Goal: Information Seeking & Learning: Find specific page/section

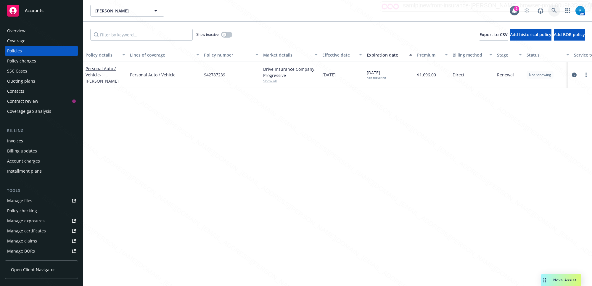
click at [551, 11] on icon at bounding box center [553, 10] width 5 height 5
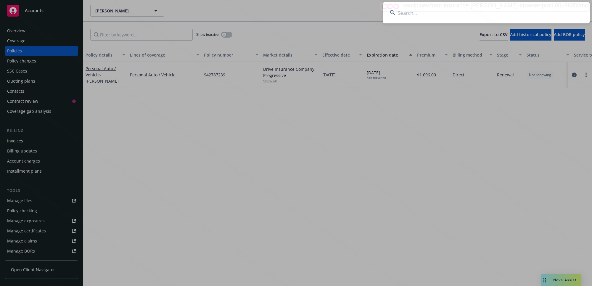
type input "[PERSON_NAME]"
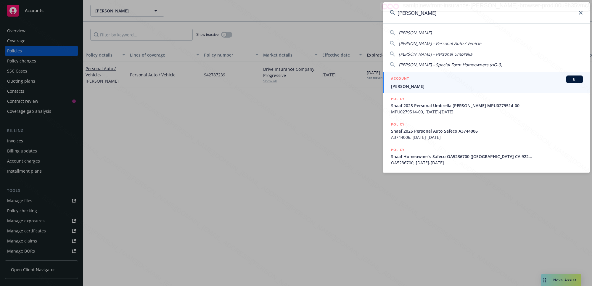
click at [411, 86] on span "[PERSON_NAME]" at bounding box center [487, 86] width 192 height 6
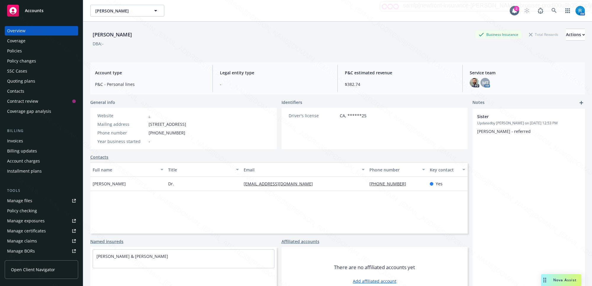
click at [18, 52] on div "Policies" at bounding box center [14, 50] width 15 height 9
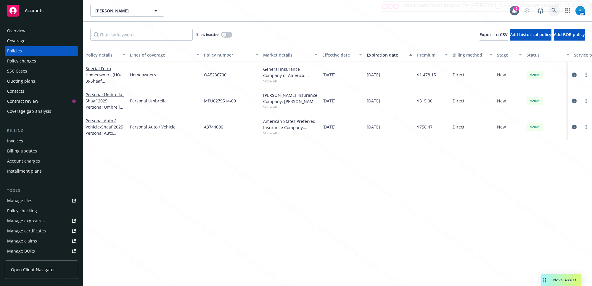
click at [550, 8] on link at bounding box center [554, 11] width 12 height 12
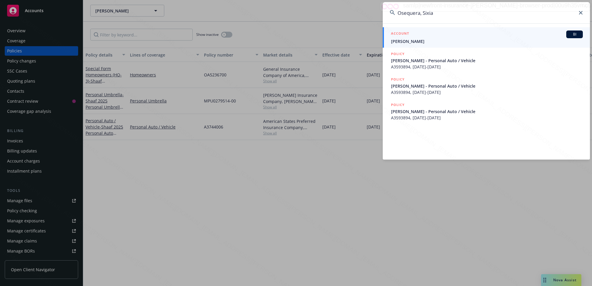
type input "Osequera, Sixia"
click at [429, 42] on span "[PERSON_NAME]" at bounding box center [487, 41] width 192 height 6
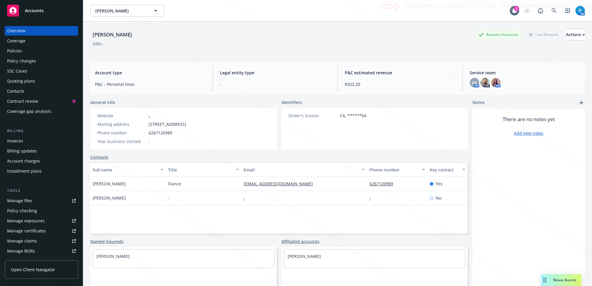
click at [33, 54] on div "Policies" at bounding box center [41, 50] width 69 height 9
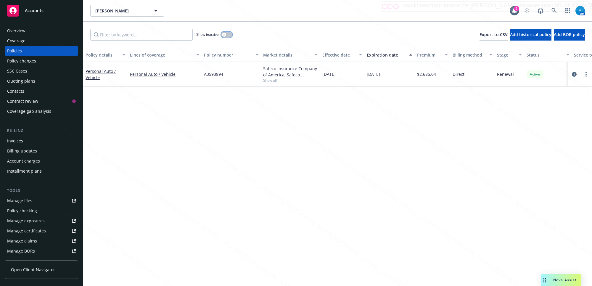
click at [226, 33] on button "button" at bounding box center [226, 35] width 11 height 6
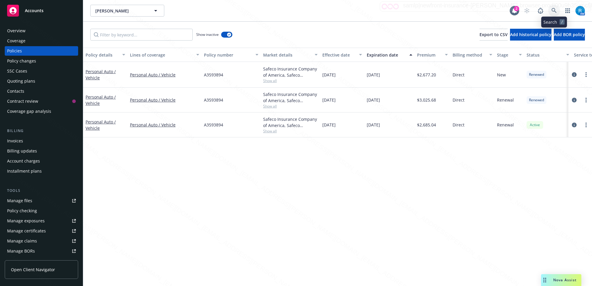
click at [553, 9] on icon at bounding box center [553, 10] width 5 height 5
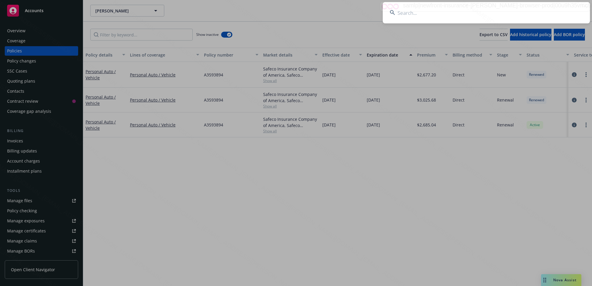
click at [406, 17] on input at bounding box center [485, 12] width 207 height 21
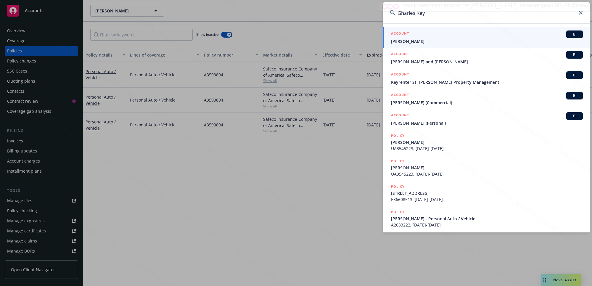
type input "Gharles Key"
click at [414, 43] on span "[PERSON_NAME]" at bounding box center [487, 41] width 192 height 6
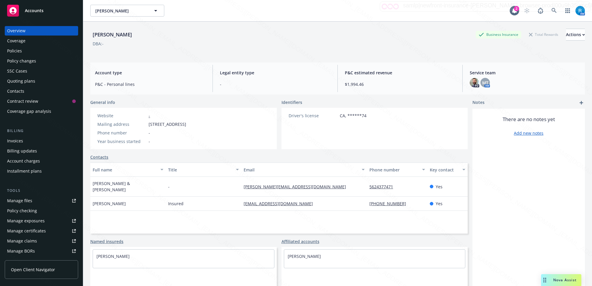
click at [12, 51] on div "Policies" at bounding box center [14, 50] width 15 height 9
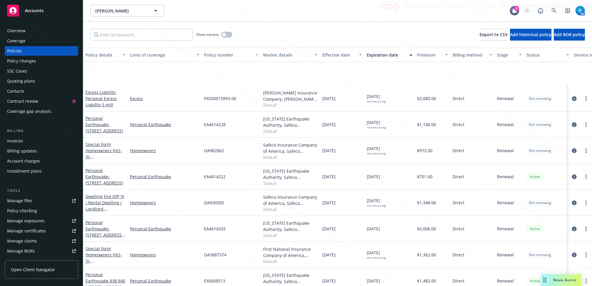
scroll to position [65, 0]
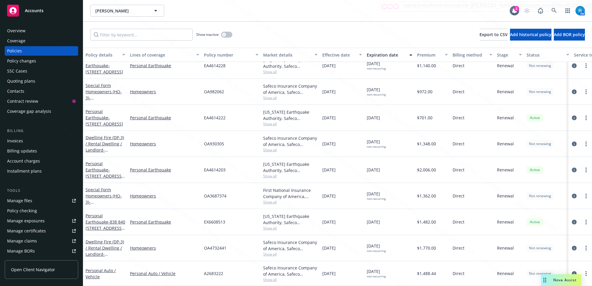
click at [30, 28] on div "Overview" at bounding box center [41, 30] width 69 height 9
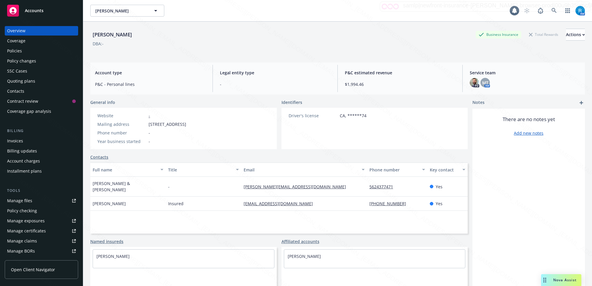
click at [24, 31] on div "Overview" at bounding box center [16, 30] width 18 height 9
click at [29, 33] on div "Overview" at bounding box center [41, 30] width 69 height 9
drag, startPoint x: 123, startPoint y: 34, endPoint x: 91, endPoint y: 35, distance: 32.2
click at [91, 35] on div "[PERSON_NAME] Business Insurance Total Rewards Actions" at bounding box center [337, 35] width 494 height 12
copy div "[PERSON_NAME]"
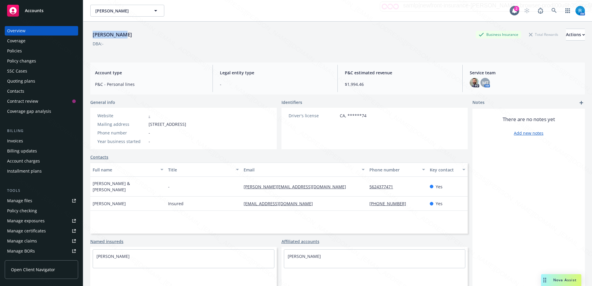
click at [17, 49] on div "Policies" at bounding box center [14, 50] width 15 height 9
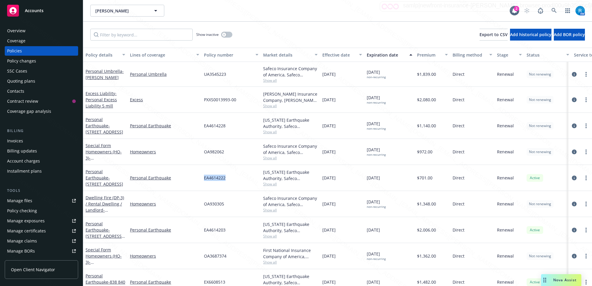
drag, startPoint x: 222, startPoint y: 179, endPoint x: 202, endPoint y: 179, distance: 20.4
click at [202, 179] on div "EA4614222" at bounding box center [230, 178] width 59 height 26
click at [24, 30] on div "Overview" at bounding box center [16, 30] width 18 height 9
